Goal: Task Accomplishment & Management: Manage account settings

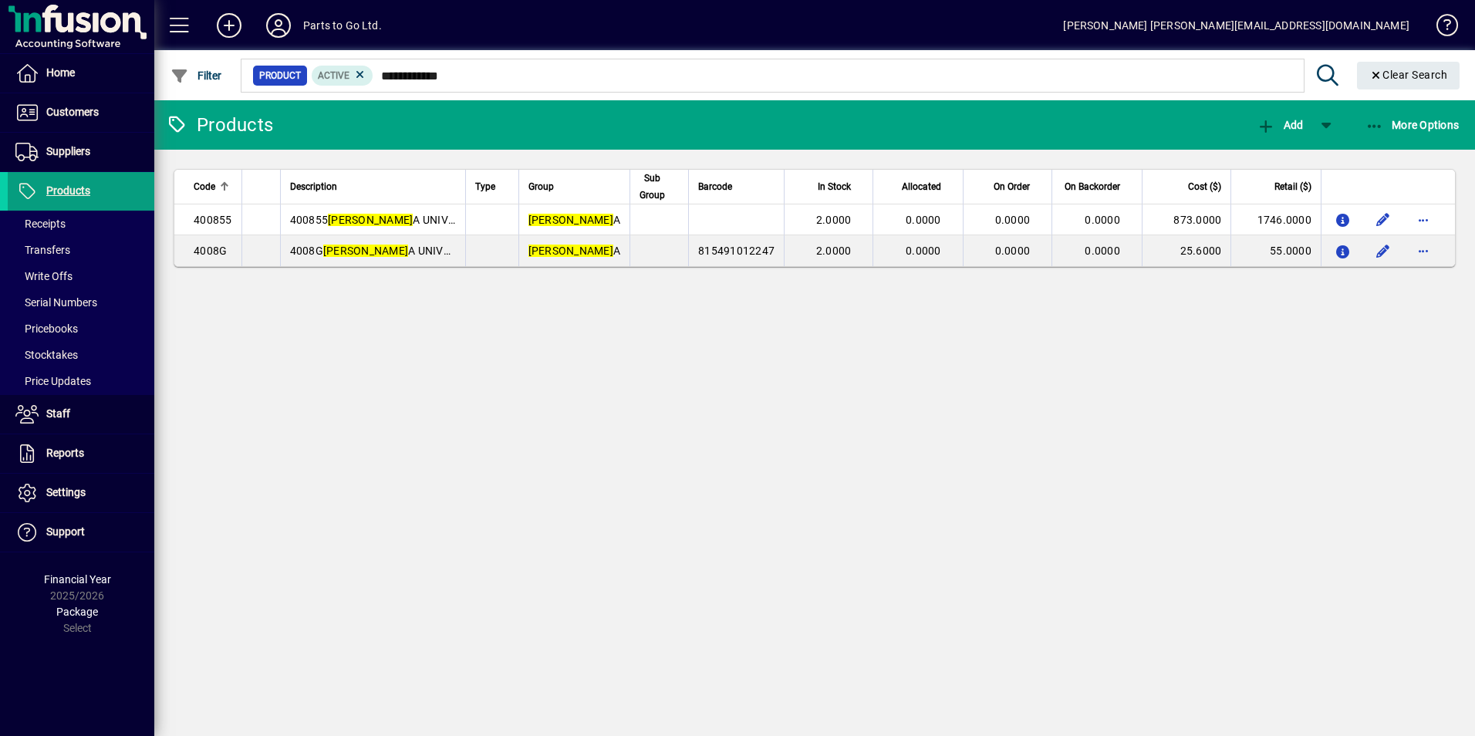
click at [333, 25] on div "Parts to Go Ltd." at bounding box center [342, 25] width 79 height 25
click at [275, 19] on icon at bounding box center [278, 25] width 31 height 25
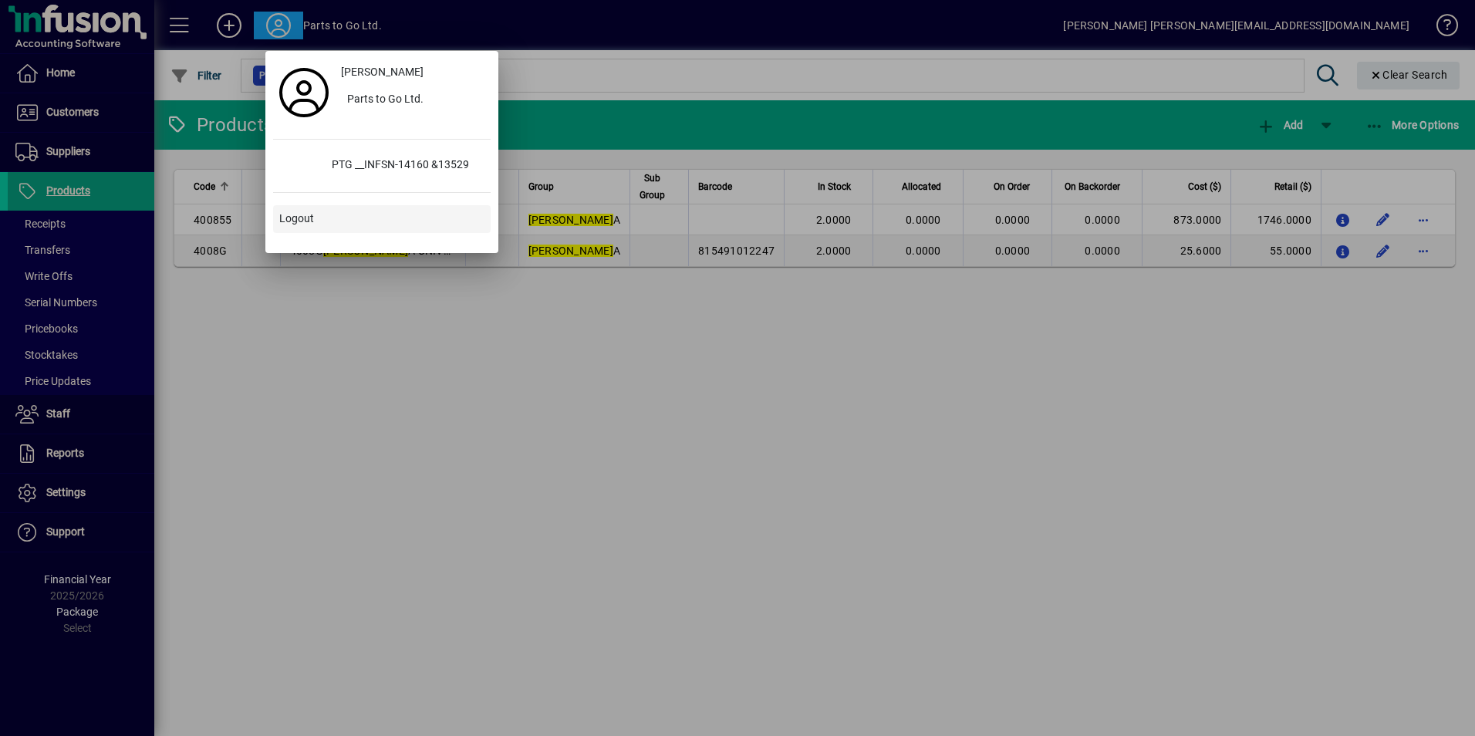
click at [296, 218] on span "Logout" at bounding box center [296, 219] width 35 height 16
